Goal: Task Accomplishment & Management: Use online tool/utility

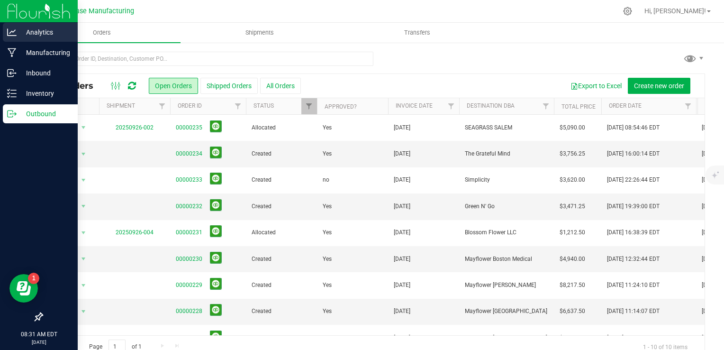
click at [19, 33] on p "Analytics" at bounding box center [45, 32] width 57 height 11
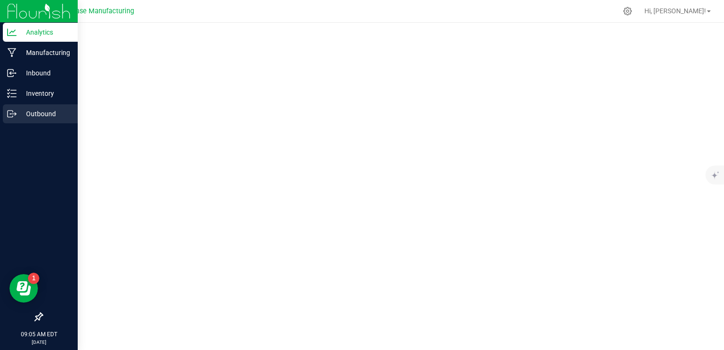
click at [15, 114] on icon at bounding box center [11, 113] width 9 height 9
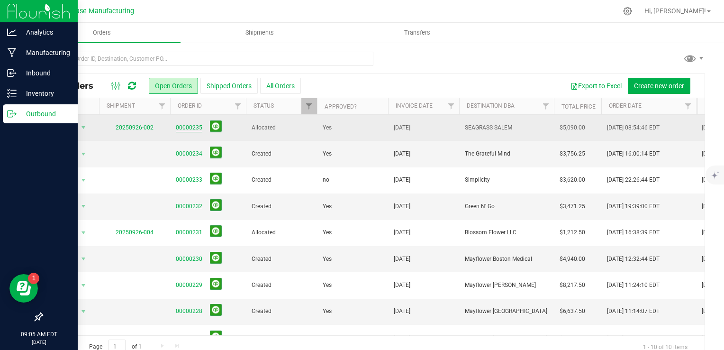
click at [184, 128] on link "00000235" at bounding box center [189, 127] width 27 height 9
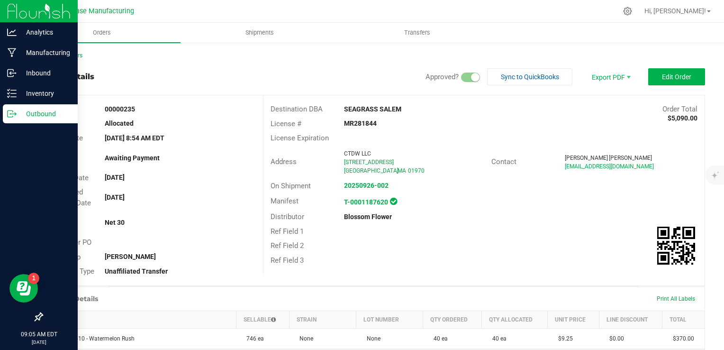
click at [9, 107] on div "Outbound" at bounding box center [40, 113] width 75 height 19
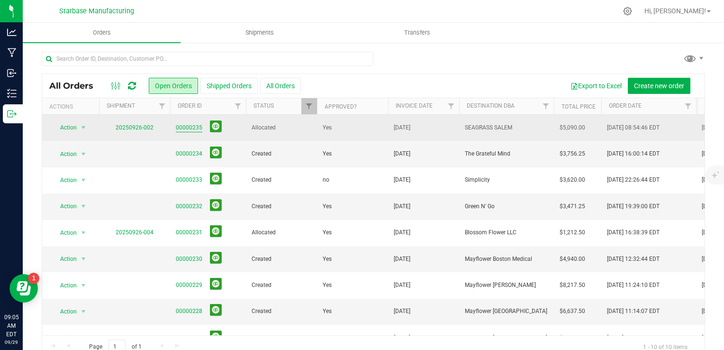
click at [182, 126] on link "00000235" at bounding box center [189, 127] width 27 height 9
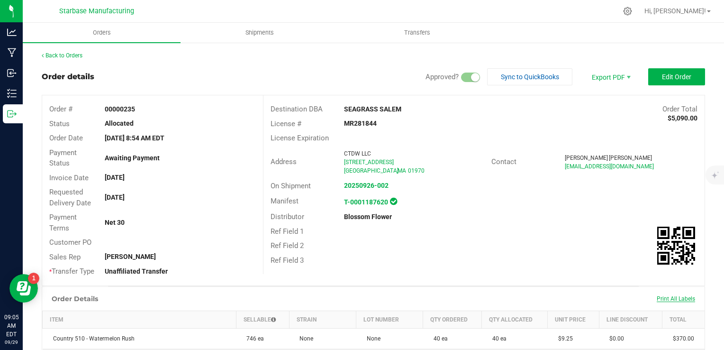
click at [669, 299] on span "Print All Labels" at bounding box center [675, 298] width 38 height 7
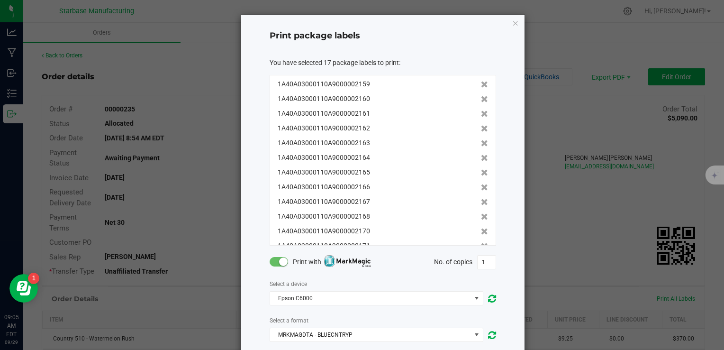
click at [275, 265] on span at bounding box center [278, 261] width 19 height 9
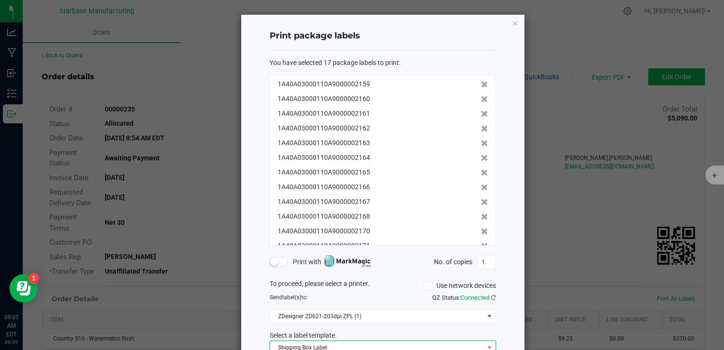
click at [368, 342] on span "Shipping Box Label" at bounding box center [377, 347] width 214 height 13
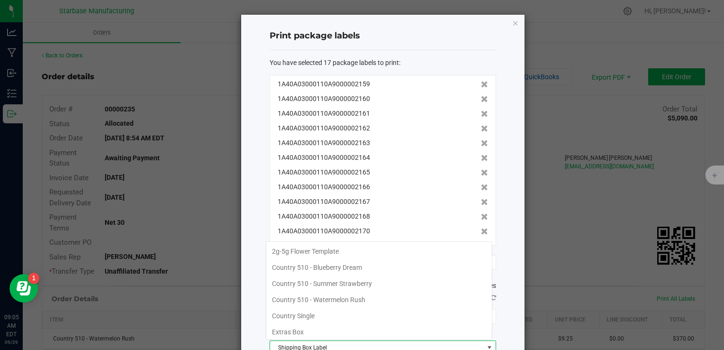
scroll to position [49, 0]
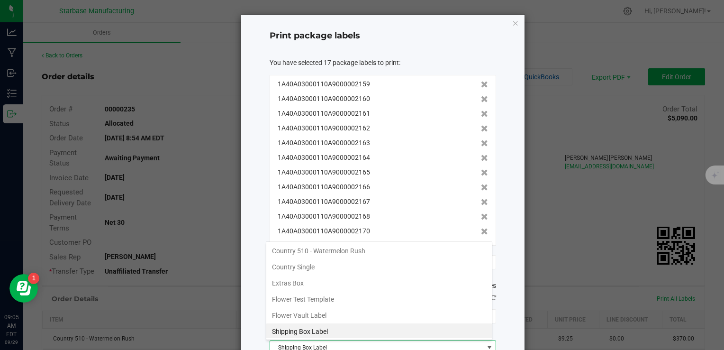
click at [368, 342] on span "Shipping Box Label" at bounding box center [377, 347] width 214 height 13
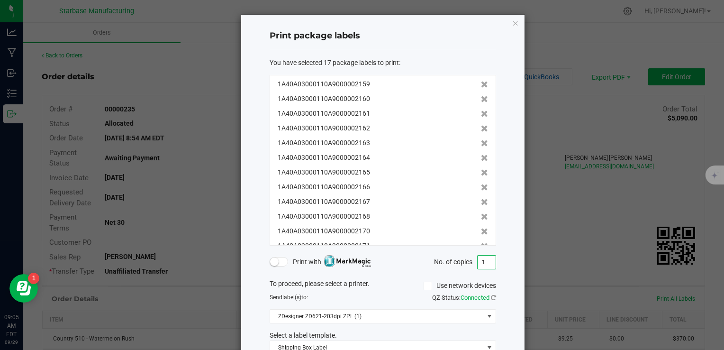
click at [484, 260] on input "1" at bounding box center [486, 261] width 18 height 13
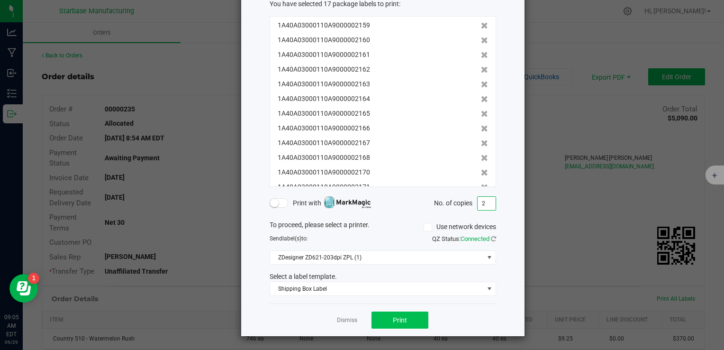
type input "2"
click at [398, 317] on span "Print" at bounding box center [400, 320] width 14 height 8
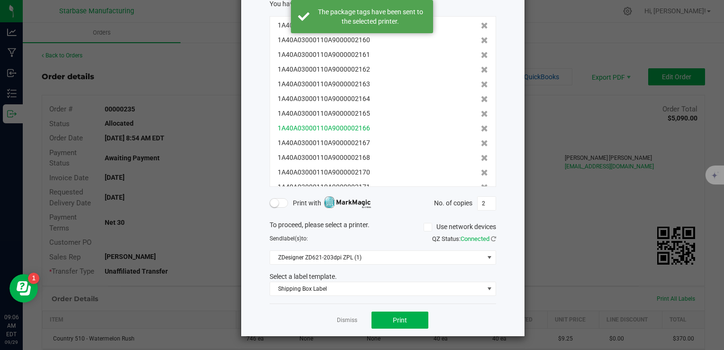
scroll to position [0, 0]
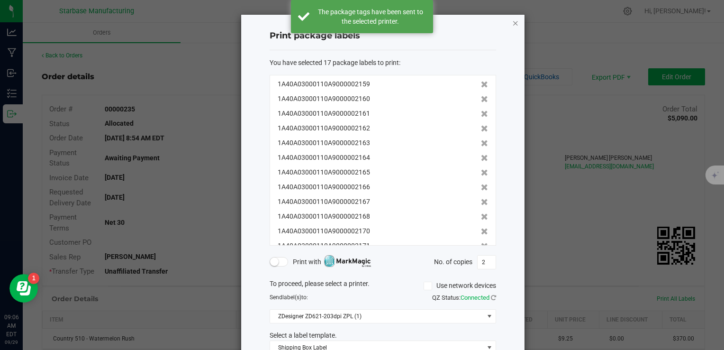
click at [512, 23] on icon "button" at bounding box center [515, 22] width 7 height 11
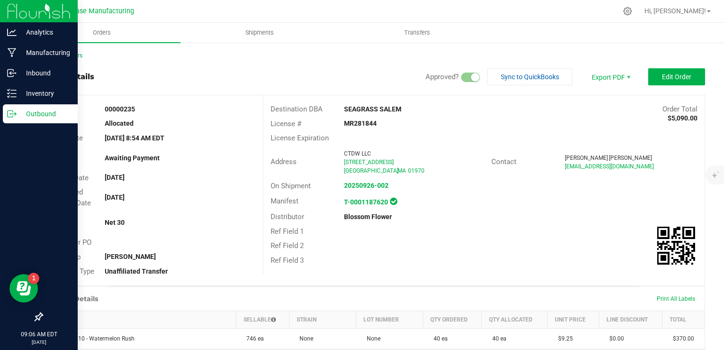
click at [19, 110] on p "Outbound" at bounding box center [45, 113] width 57 height 11
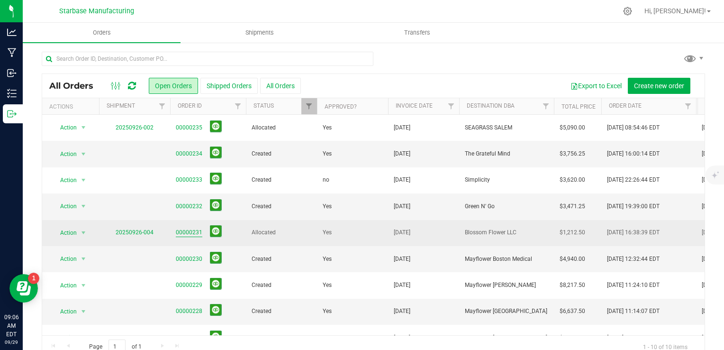
click at [182, 233] on link "00000231" at bounding box center [189, 232] width 27 height 9
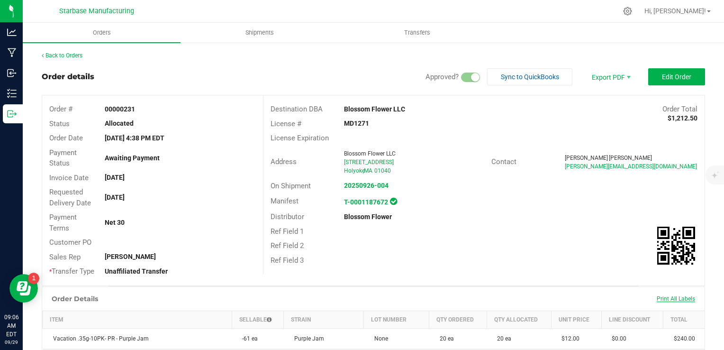
click at [677, 296] on span "Print All Labels" at bounding box center [675, 298] width 38 height 7
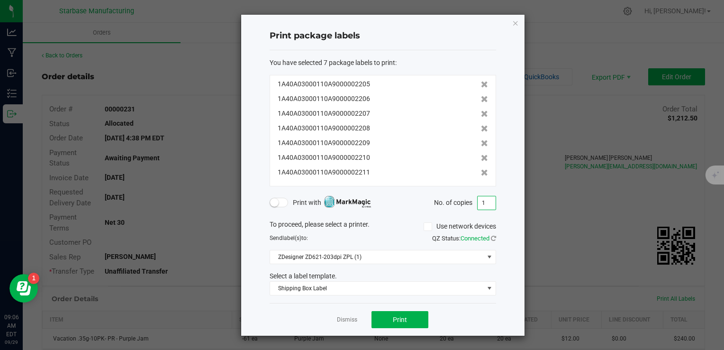
drag, startPoint x: 484, startPoint y: 205, endPoint x: 428, endPoint y: 209, distance: 56.0
click at [428, 209] on form "You have selected 7 package labels to print : 1A40A03000110A9000002205 1A40A030…" at bounding box center [382, 177] width 226 height 238
click at [483, 202] on input "1" at bounding box center [486, 202] width 18 height 13
type input "2"
click at [412, 314] on button "Print" at bounding box center [399, 319] width 57 height 17
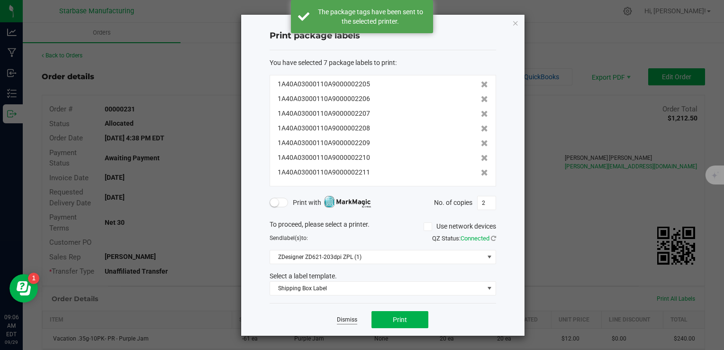
click at [343, 319] on link "Dismiss" at bounding box center [347, 319] width 20 height 8
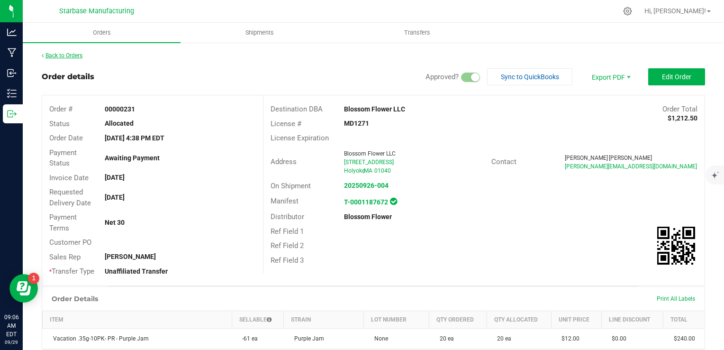
click at [67, 54] on link "Back to Orders" at bounding box center [62, 55] width 41 height 7
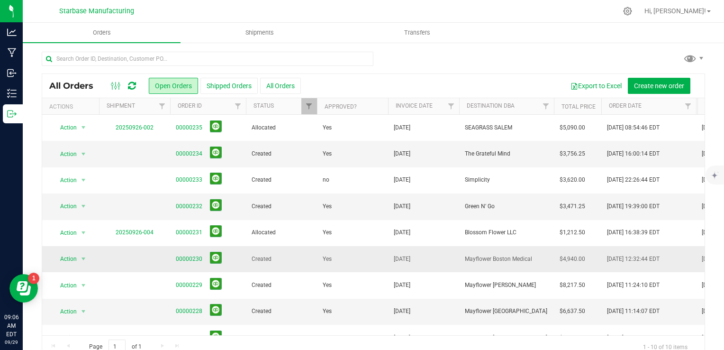
scroll to position [48, 0]
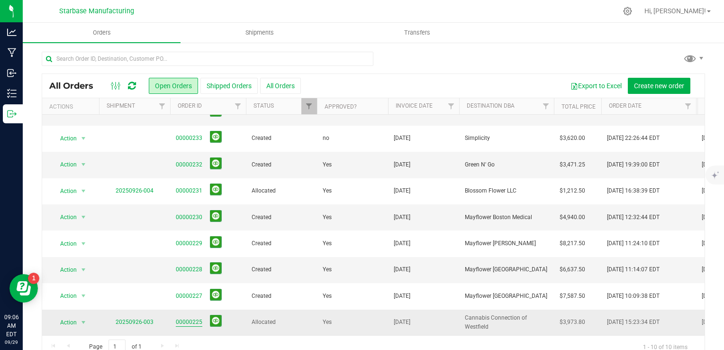
click at [189, 317] on link "00000225" at bounding box center [189, 321] width 27 height 9
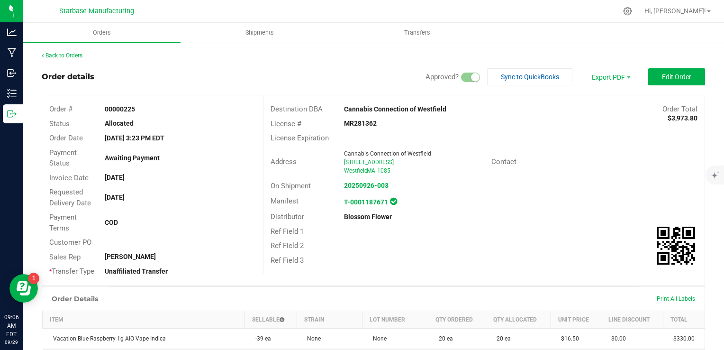
drag, startPoint x: 660, startPoint y: 298, endPoint x: 477, endPoint y: 221, distance: 198.6
click at [477, 221] on div "Blossom Flower" at bounding box center [410, 217] width 147 height 10
click at [672, 291] on div "Print All Labels" at bounding box center [676, 298] width 48 height 20
click at [672, 296] on span "Print All Labels" at bounding box center [675, 298] width 38 height 7
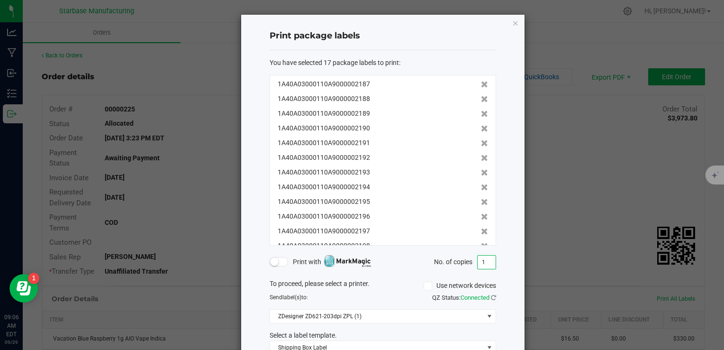
click at [487, 262] on input "1" at bounding box center [486, 261] width 18 height 13
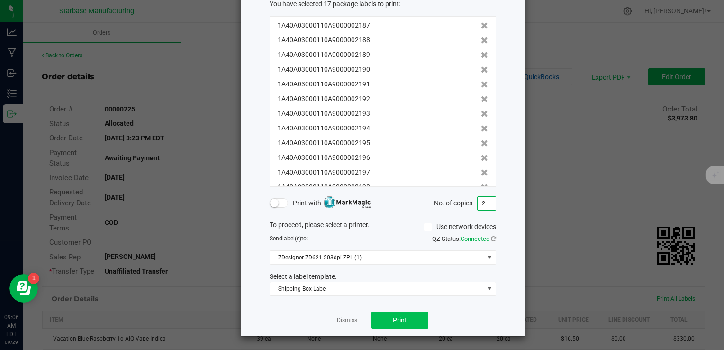
type input "2"
click at [378, 319] on button "Print" at bounding box center [399, 319] width 57 height 17
click at [345, 318] on link "Dismiss" at bounding box center [347, 320] width 20 height 8
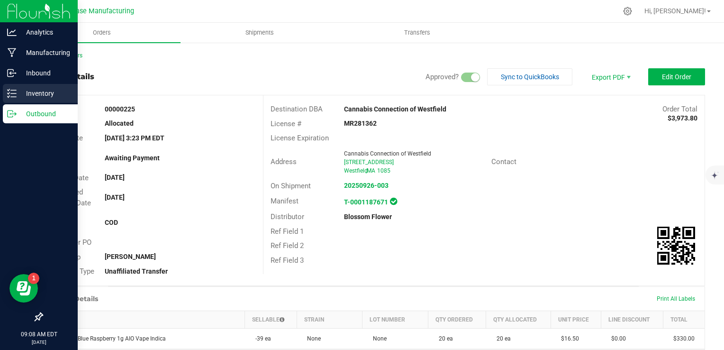
click at [15, 99] on div "Inventory" at bounding box center [40, 93] width 75 height 19
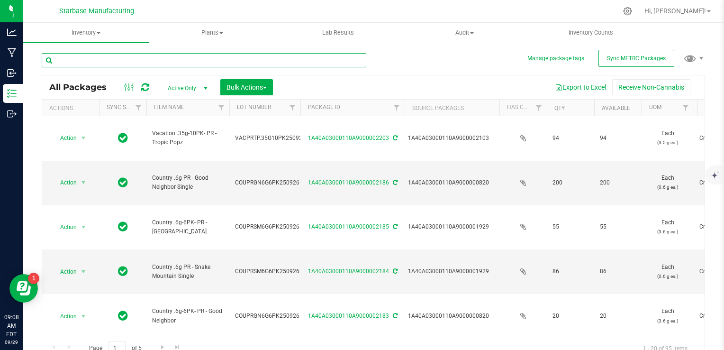
click at [153, 60] on input "text" at bounding box center [204, 60] width 324 height 14
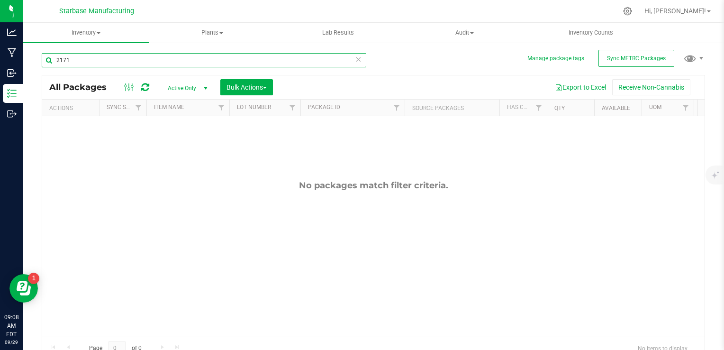
type input "2171"
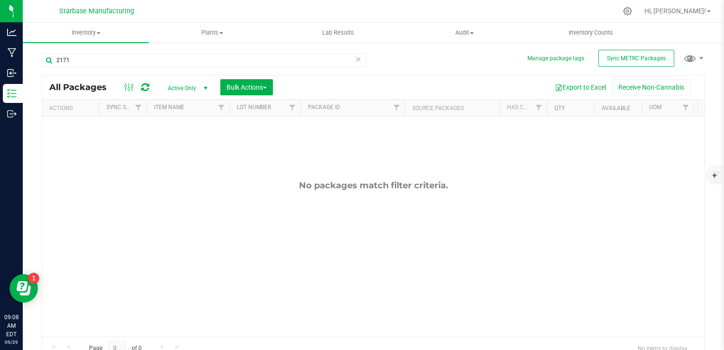
click at [182, 90] on span "Active Only" at bounding box center [186, 87] width 52 height 13
click at [180, 140] on li "All" at bounding box center [185, 146] width 51 height 14
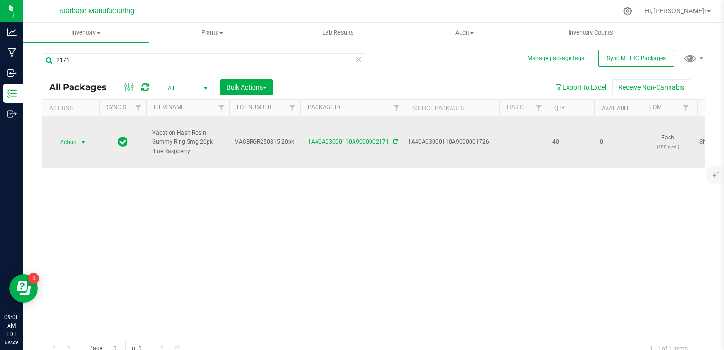
click at [72, 142] on span "Action" at bounding box center [65, 141] width 26 height 13
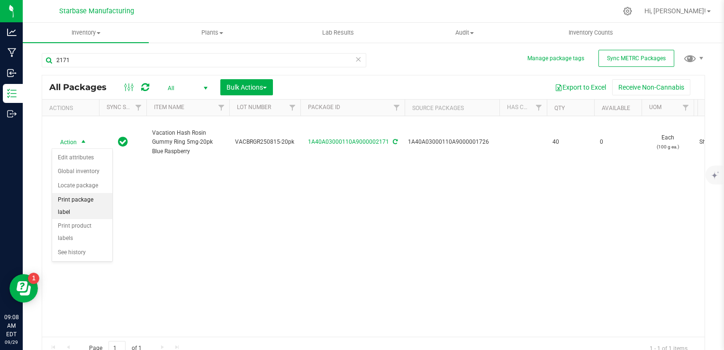
click at [85, 198] on li "Print package label" at bounding box center [82, 206] width 60 height 26
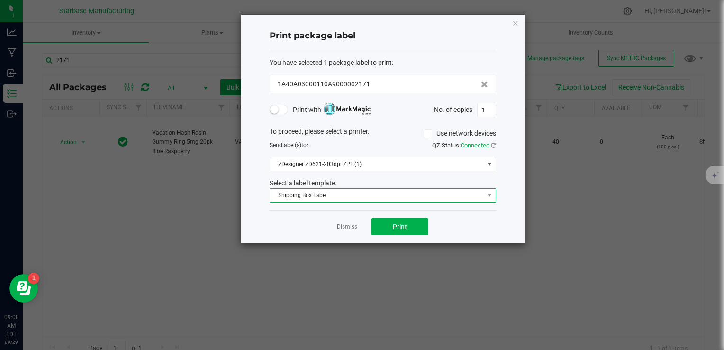
click at [313, 192] on span "Shipping Box Label" at bounding box center [377, 194] width 214 height 13
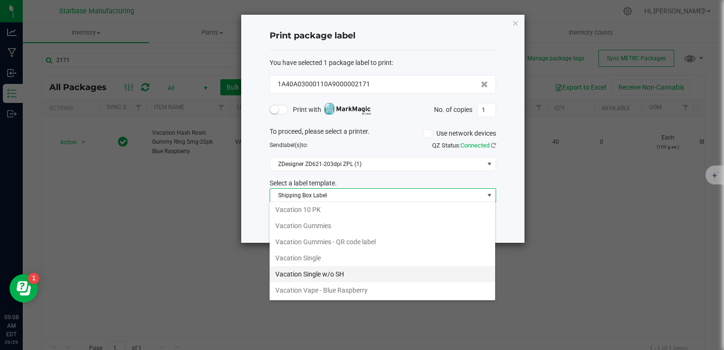
scroll to position [146, 0]
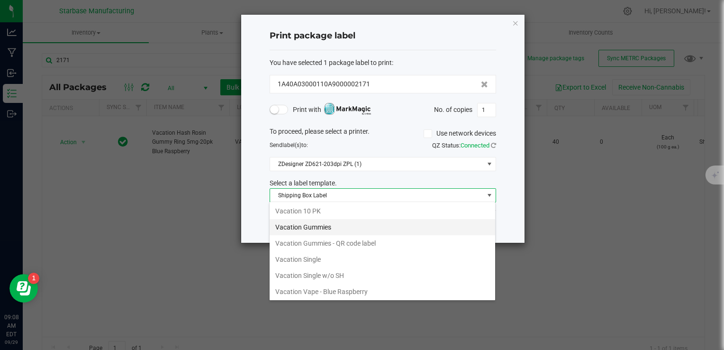
click at [322, 228] on li "Vacation Gummies" at bounding box center [381, 227] width 225 height 16
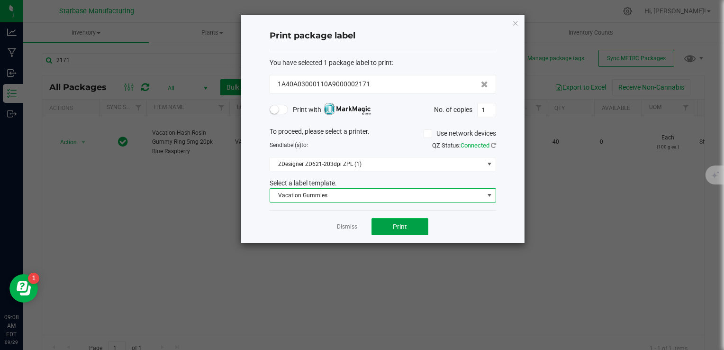
click at [407, 224] on button "Print" at bounding box center [399, 226] width 57 height 17
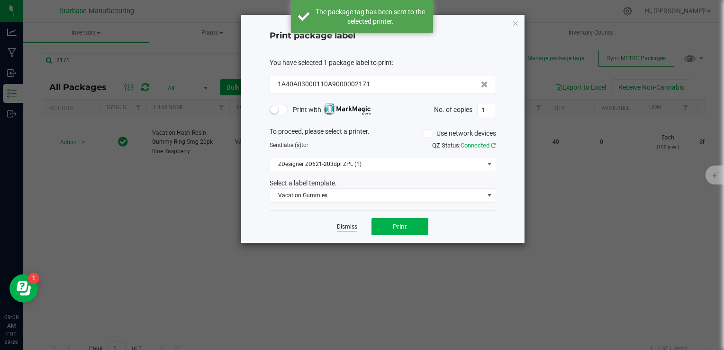
click at [342, 224] on link "Dismiss" at bounding box center [347, 227] width 20 height 8
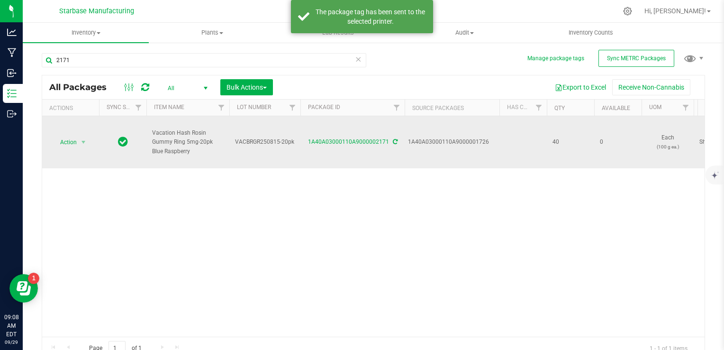
click at [352, 145] on div "1A40A03000110A9000002171" at bounding box center [352, 141] width 107 height 9
click at [355, 142] on link "1A40A03000110A9000002171" at bounding box center [348, 141] width 81 height 7
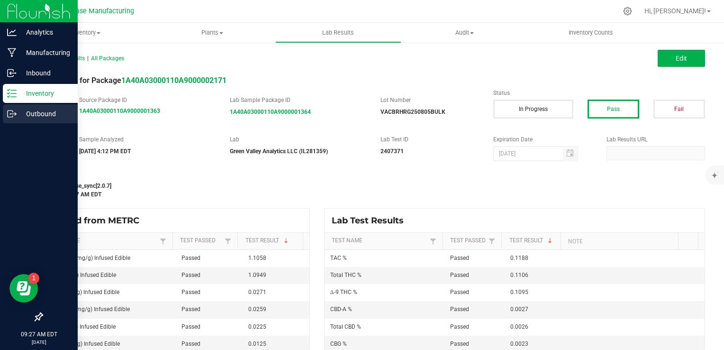
click at [12, 111] on icon at bounding box center [10, 113] width 5 height 7
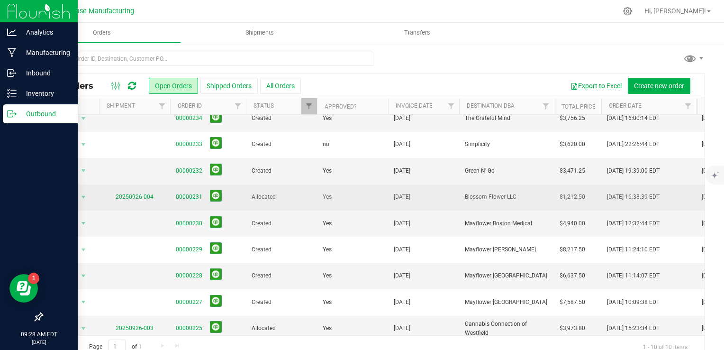
scroll to position [44, 0]
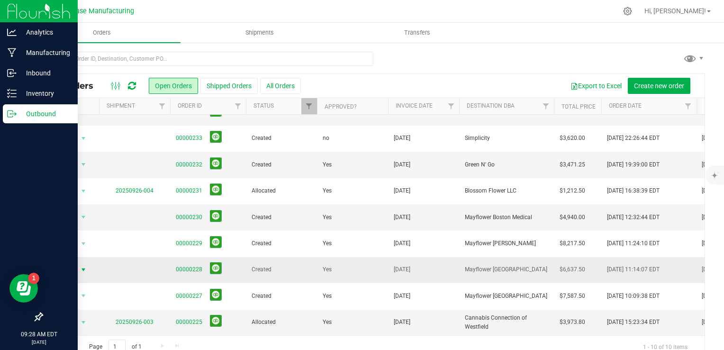
click at [72, 265] on span "Action" at bounding box center [65, 269] width 26 height 13
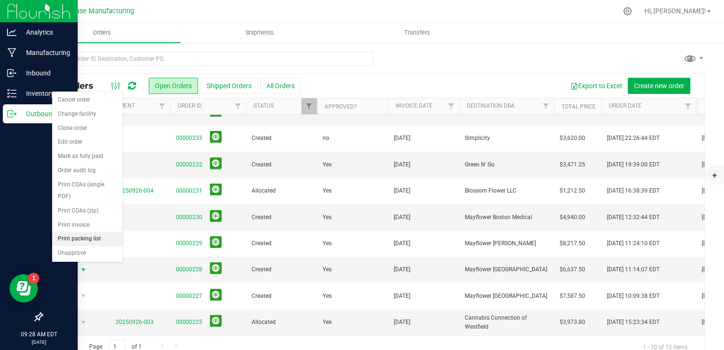
click at [89, 240] on li "Print packing list" at bounding box center [87, 239] width 71 height 14
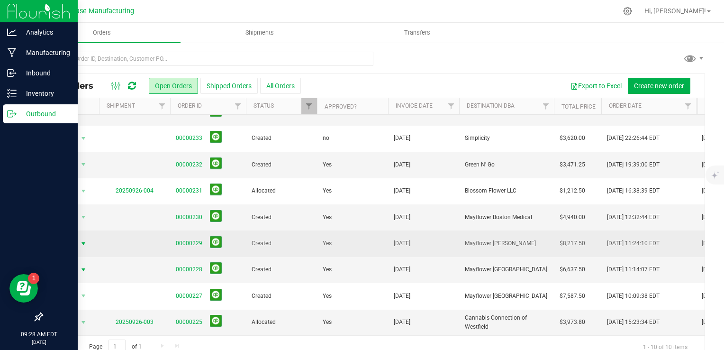
click at [84, 240] on span "select" at bounding box center [84, 244] width 8 height 8
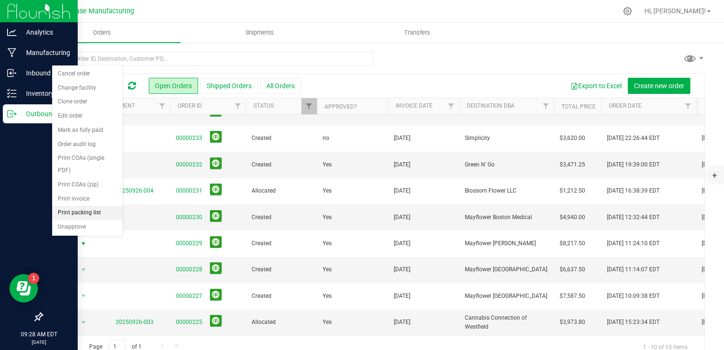
click at [89, 206] on li "Print packing list" at bounding box center [87, 213] width 71 height 14
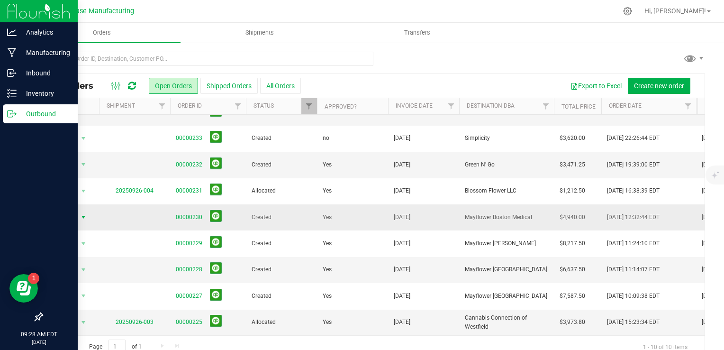
click at [75, 213] on span "Action" at bounding box center [65, 216] width 26 height 13
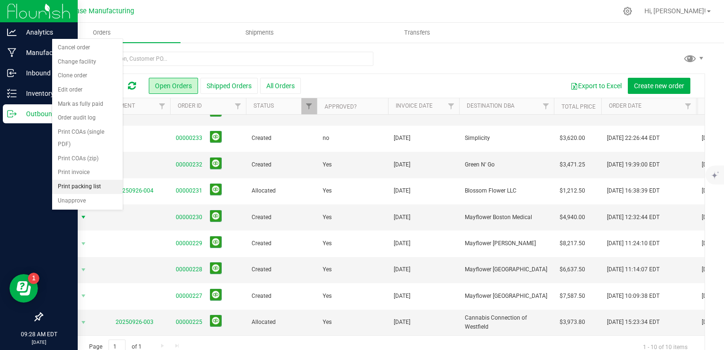
click at [78, 186] on li "Print packing list" at bounding box center [87, 186] width 71 height 14
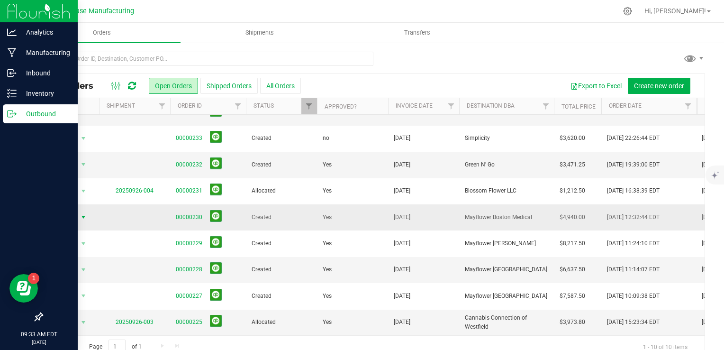
scroll to position [0, 0]
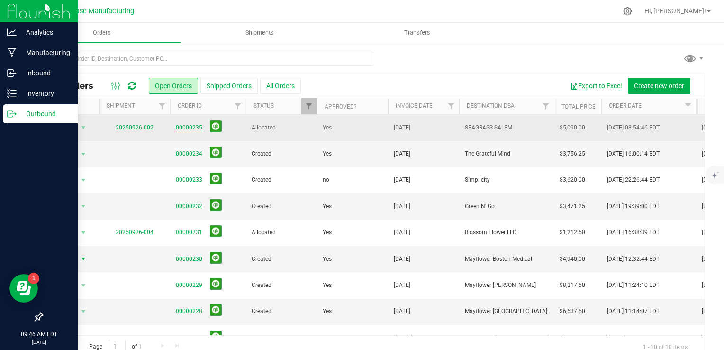
click at [195, 123] on link "00000235" at bounding box center [189, 127] width 27 height 9
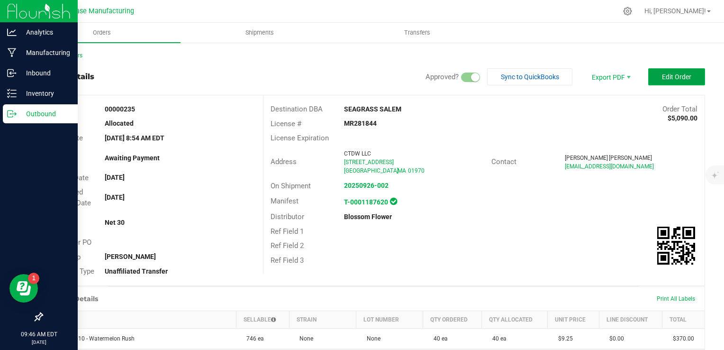
click at [673, 78] on span "Edit Order" at bounding box center [676, 77] width 29 height 8
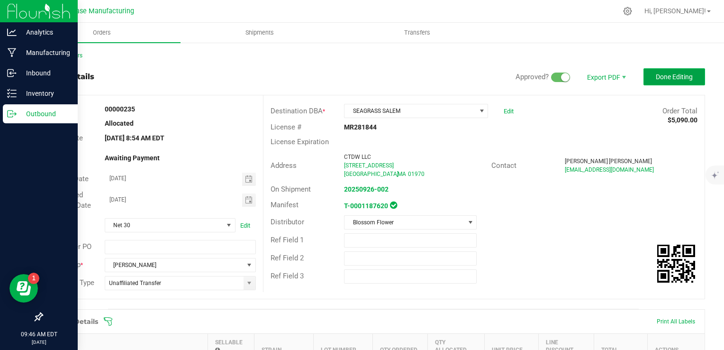
click at [684, 72] on button "Done Editing" at bounding box center [674, 76] width 62 height 17
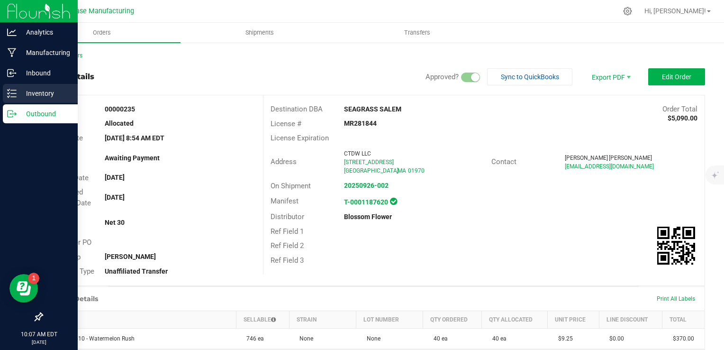
click at [21, 91] on p "Inventory" at bounding box center [45, 93] width 57 height 11
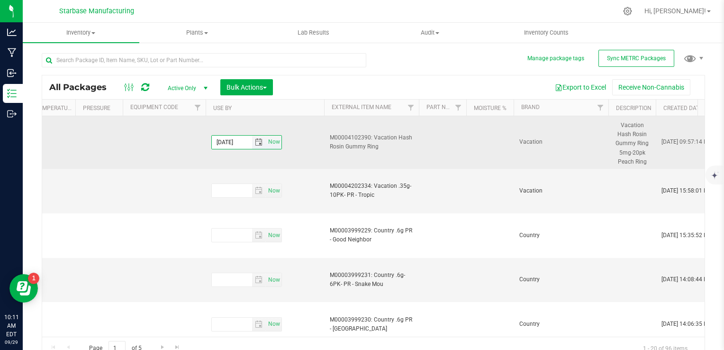
click at [222, 139] on input "[DATE]" at bounding box center [232, 141] width 40 height 13
type input "[DATE]"
click at [176, 151] on td at bounding box center [164, 142] width 83 height 53
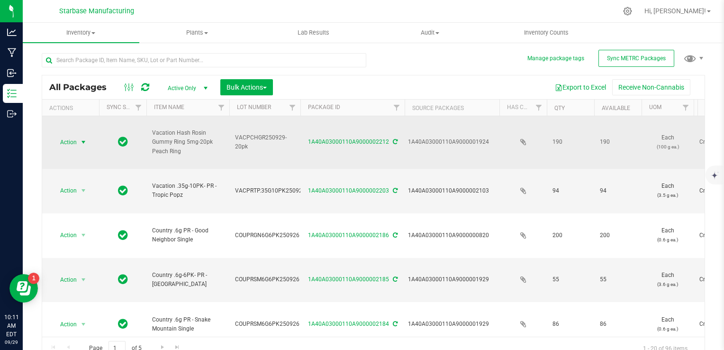
click at [59, 145] on span "Action" at bounding box center [65, 141] width 26 height 13
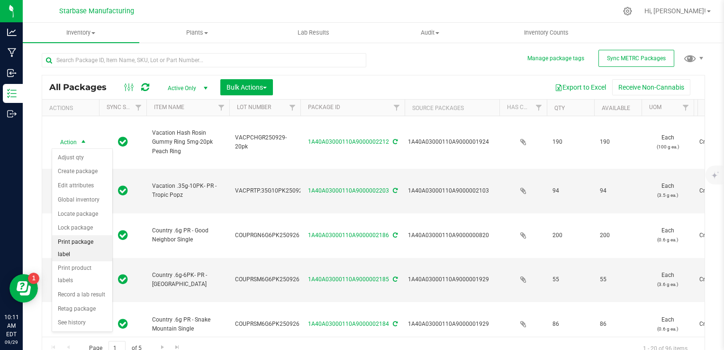
click at [87, 240] on li "Print package label" at bounding box center [82, 248] width 60 height 26
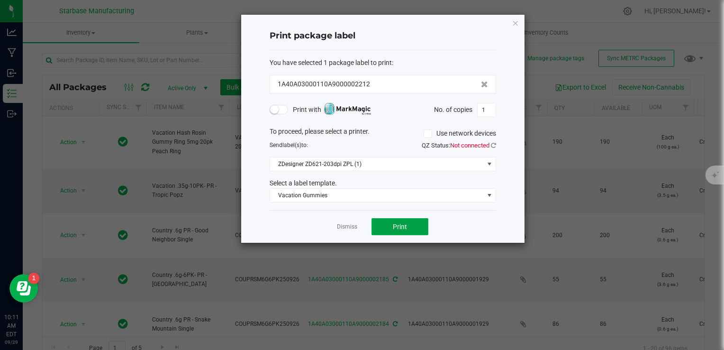
click at [398, 228] on span "Print" at bounding box center [400, 227] width 14 height 8
click at [483, 109] on input "1" at bounding box center [486, 109] width 18 height 13
type input "190"
click at [409, 229] on button "Print" at bounding box center [399, 226] width 57 height 17
click at [348, 220] on div "Dismiss Print" at bounding box center [382, 226] width 226 height 33
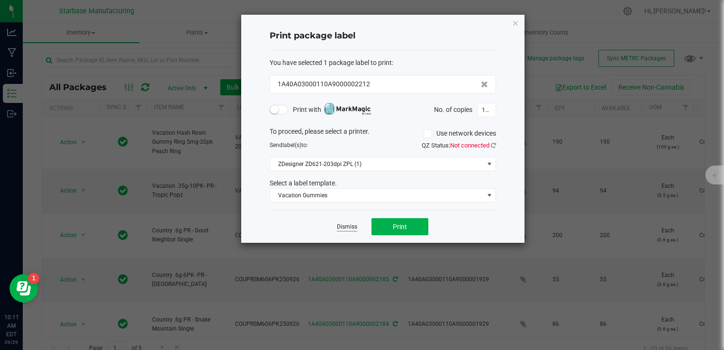
click at [348, 226] on link "Dismiss" at bounding box center [347, 227] width 20 height 8
